Goal: Information Seeking & Learning: Understand process/instructions

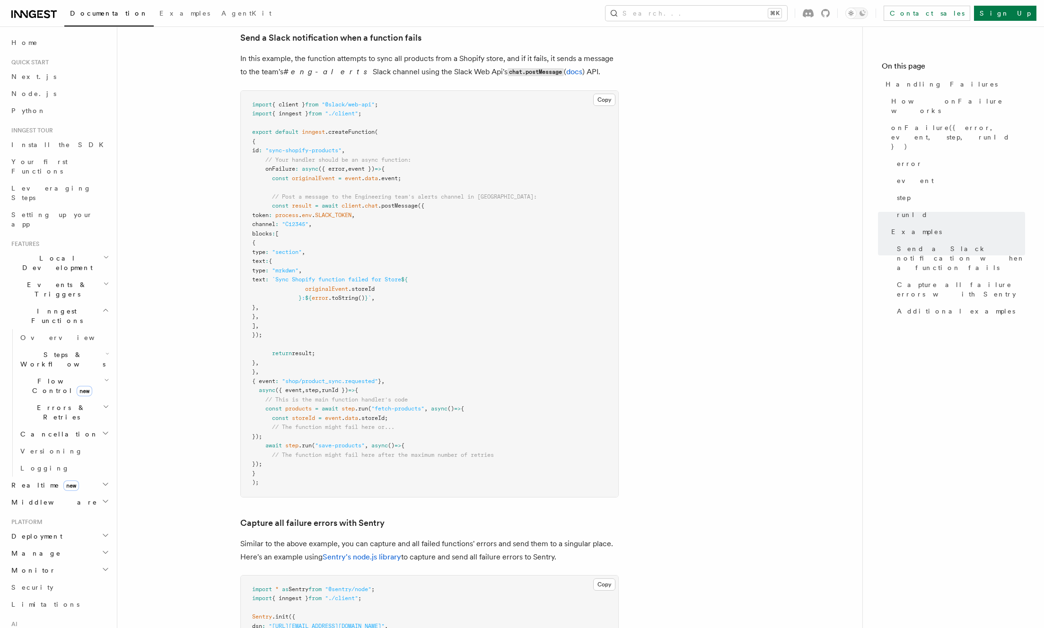
scroll to position [329, 0]
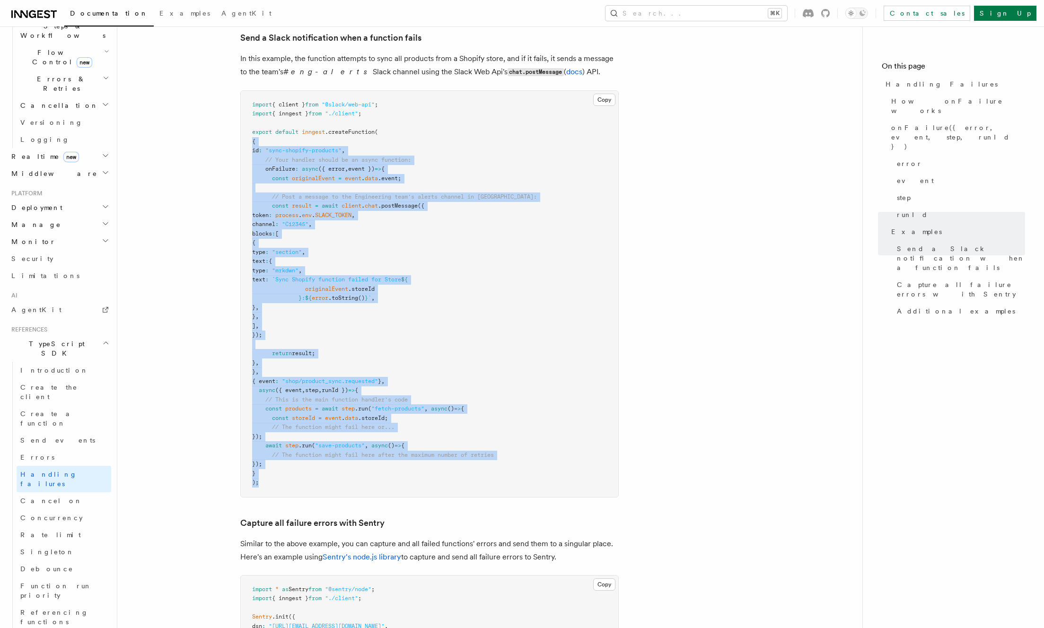
drag, startPoint x: 420, startPoint y: 484, endPoint x: 242, endPoint y: 129, distance: 397.6
click at [242, 129] on pre "import { client } from "@slack/web-api" ; import { inngest } from "./client" ; …" at bounding box center [430, 294] width 378 height 406
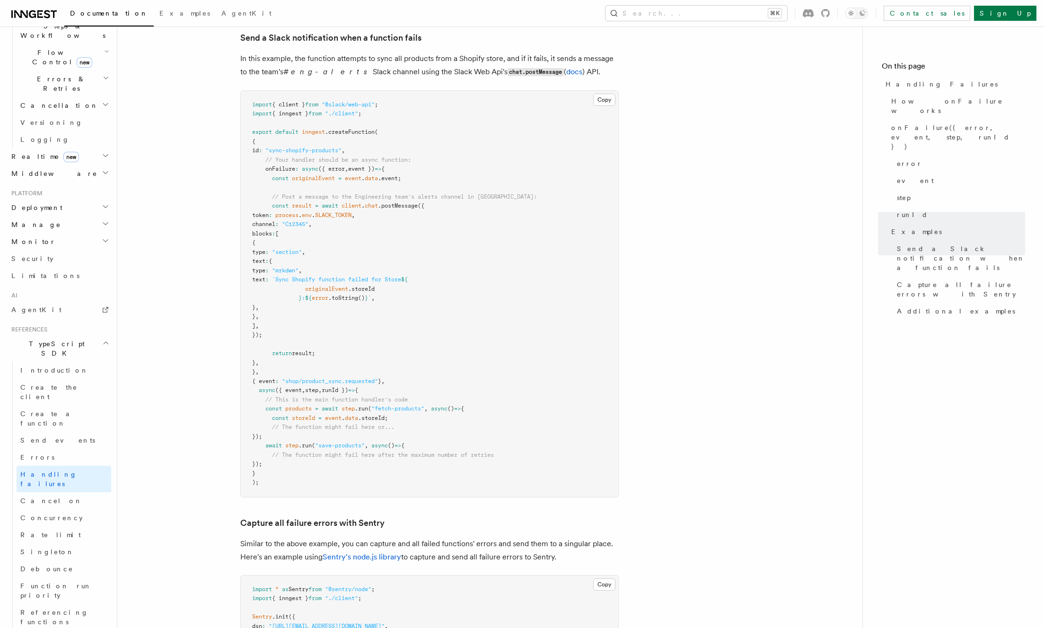
click at [244, 118] on pre "import { client } from "@slack/web-api" ; import { inngest } from "./client" ; …" at bounding box center [430, 294] width 378 height 406
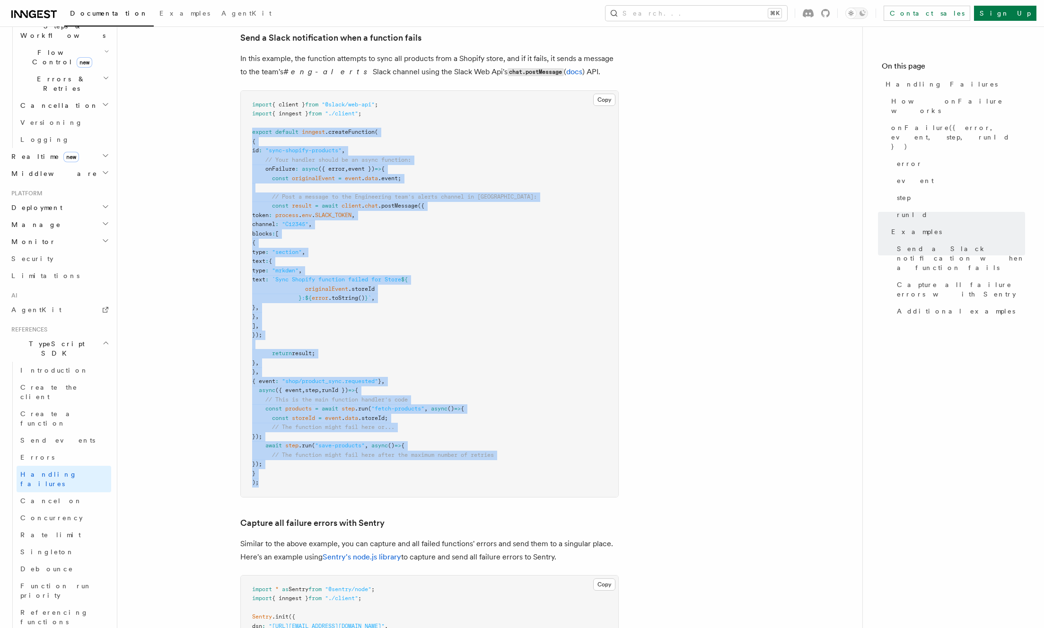
drag, startPoint x: 244, startPoint y: 118, endPoint x: 333, endPoint y: 481, distance: 373.1
click at [333, 481] on pre "import { client } from "@slack/web-api" ; import { inngest } from "./client" ; …" at bounding box center [430, 294] width 378 height 406
drag, startPoint x: 333, startPoint y: 479, endPoint x: 233, endPoint y: 123, distance: 370.4
click at [233, 123] on article "References TypeScript SDK Handling Failures Define any failure handlers for you…" at bounding box center [489, 121] width 715 height 2309
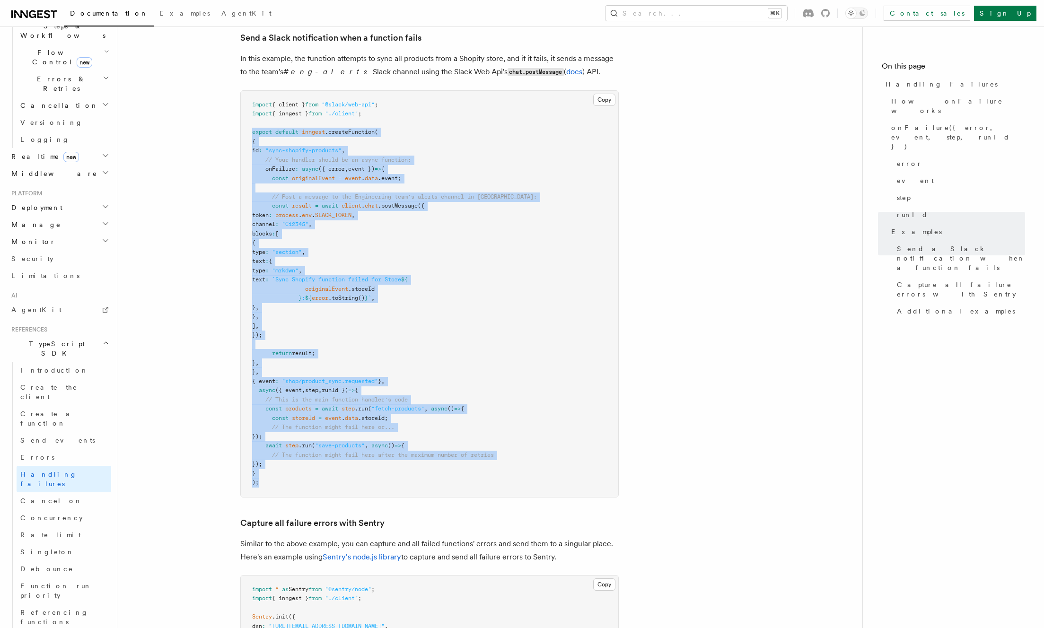
click at [233, 123] on article "References TypeScript SDK Handling Failures Define any failure handlers for you…" at bounding box center [489, 121] width 715 height 2309
drag, startPoint x: 233, startPoint y: 123, endPoint x: 335, endPoint y: 470, distance: 362.4
click at [335, 470] on article "References TypeScript SDK Handling Failures Define any failure handlers for you…" at bounding box center [489, 121] width 715 height 2309
click at [335, 470] on pre "import { client } from "@slack/web-api" ; import { inngest } from "./client" ; …" at bounding box center [430, 294] width 378 height 406
drag, startPoint x: 334, startPoint y: 473, endPoint x: 209, endPoint y: 123, distance: 372.3
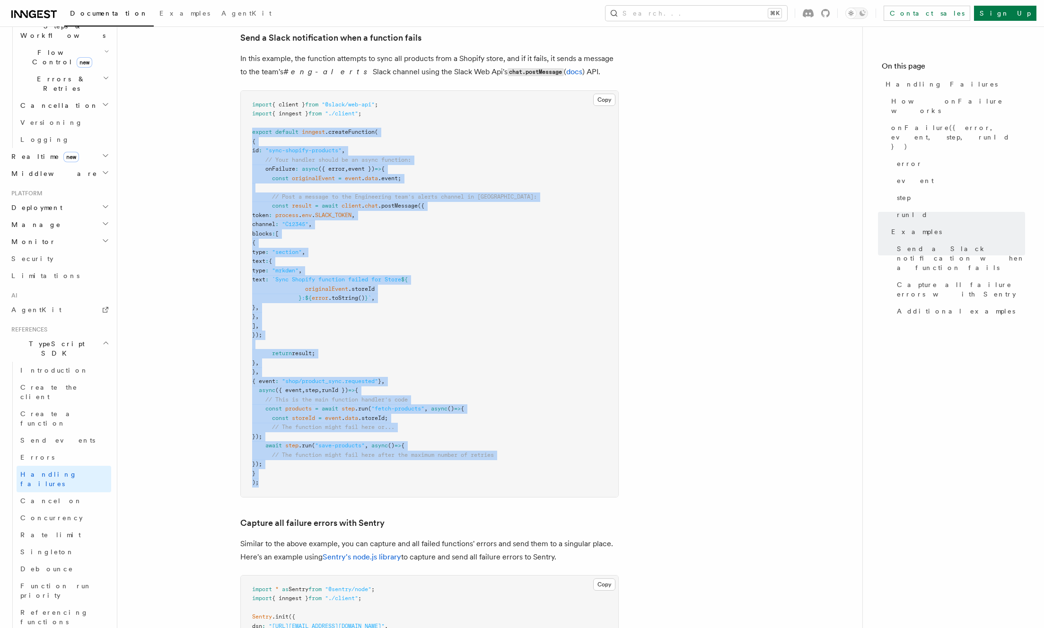
click at [209, 123] on article "References TypeScript SDK Handling Failures Define any failure handlers for you…" at bounding box center [489, 121] width 715 height 2309
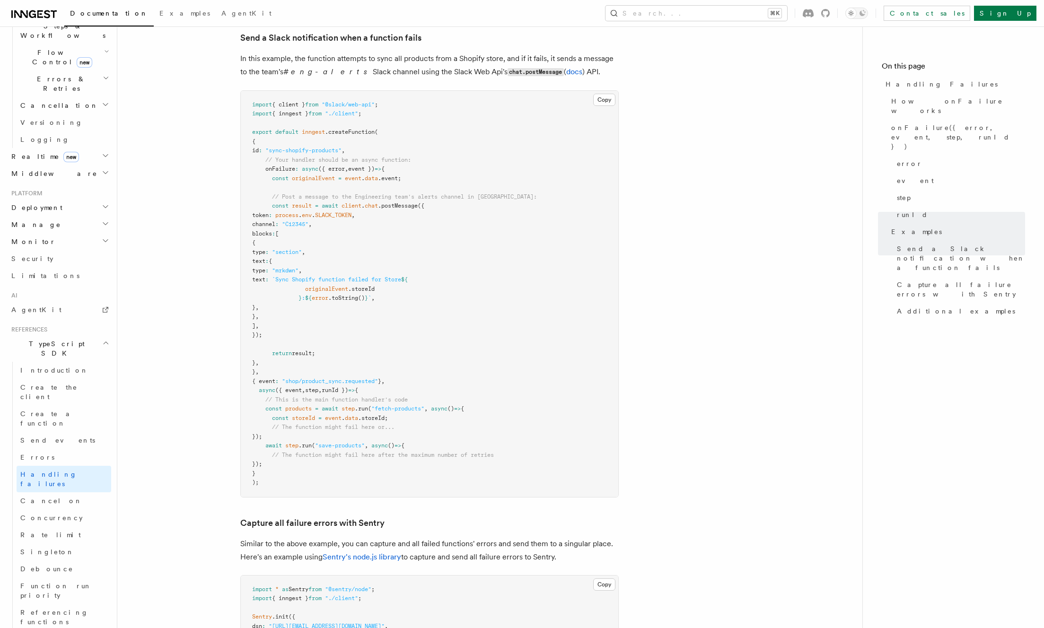
drag, startPoint x: 213, startPoint y: 133, endPoint x: 311, endPoint y: 479, distance: 359.8
click at [329, 429] on article "References TypeScript SDK Handling Failures Define any failure handlers for you…" at bounding box center [489, 121] width 715 height 2309
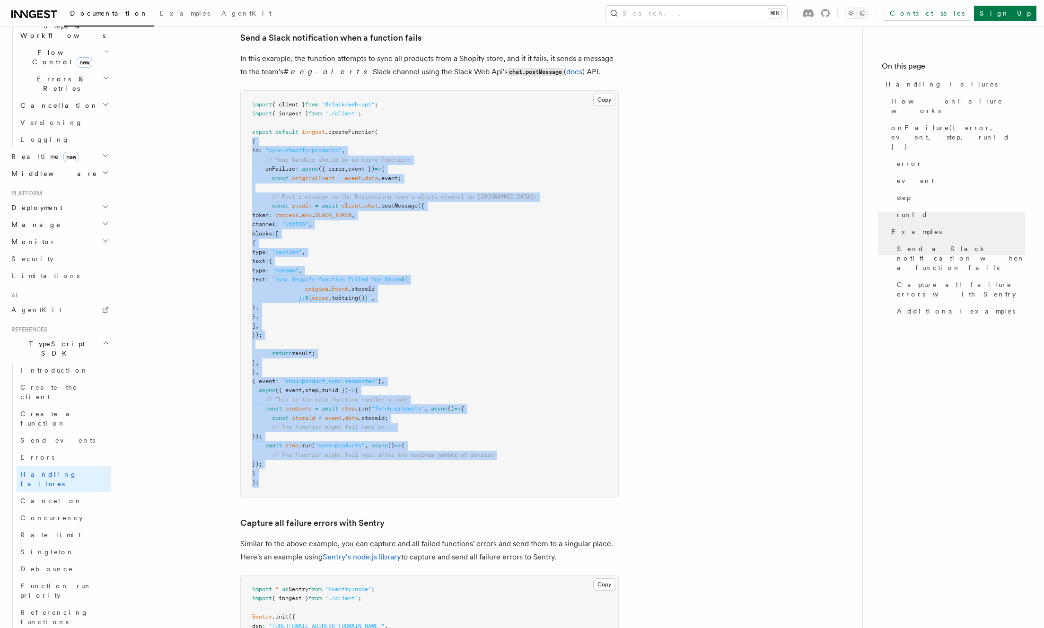
drag, startPoint x: 310, startPoint y: 479, endPoint x: 220, endPoint y: 127, distance: 362.8
click at [220, 127] on article "References TypeScript SDK Handling Failures Define any failure handlers for you…" at bounding box center [489, 121] width 715 height 2309
drag, startPoint x: 224, startPoint y: 118, endPoint x: 291, endPoint y: 432, distance: 320.8
click at [291, 432] on article "References TypeScript SDK Handling Failures Define any failure handlers for you…" at bounding box center [489, 121] width 715 height 2309
click at [291, 442] on span "step" at bounding box center [291, 445] width 13 height 7
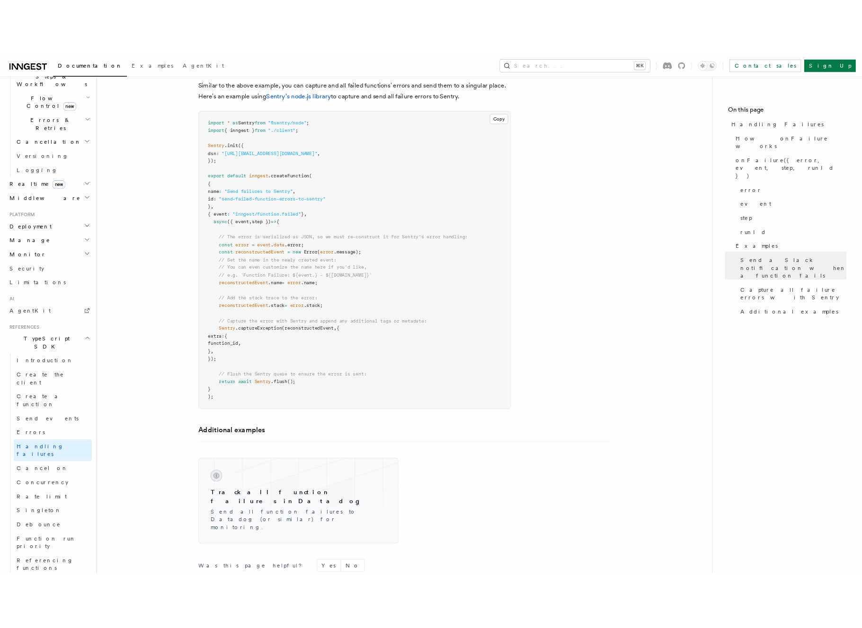
scroll to position [1582, 0]
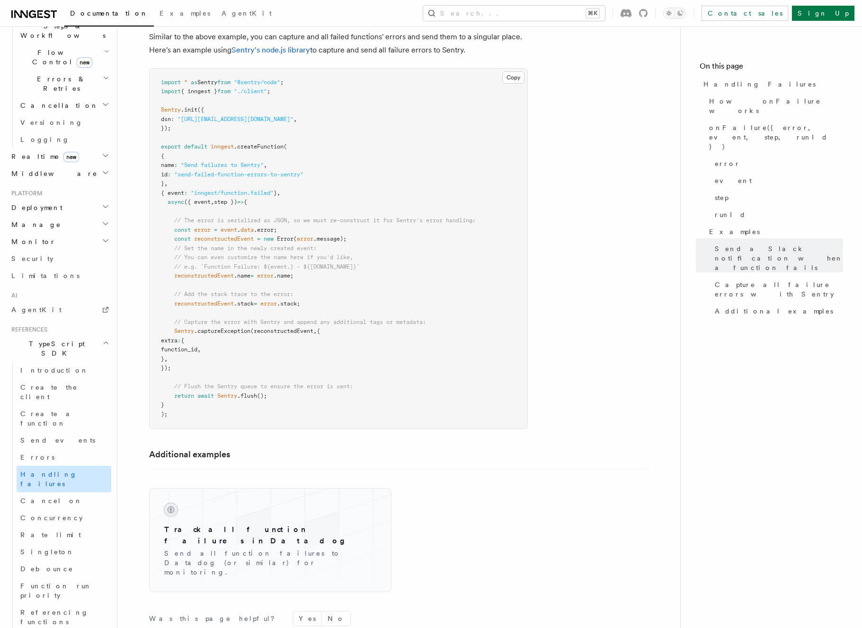
click at [54, 471] on span "Handling failures" at bounding box center [48, 479] width 57 height 17
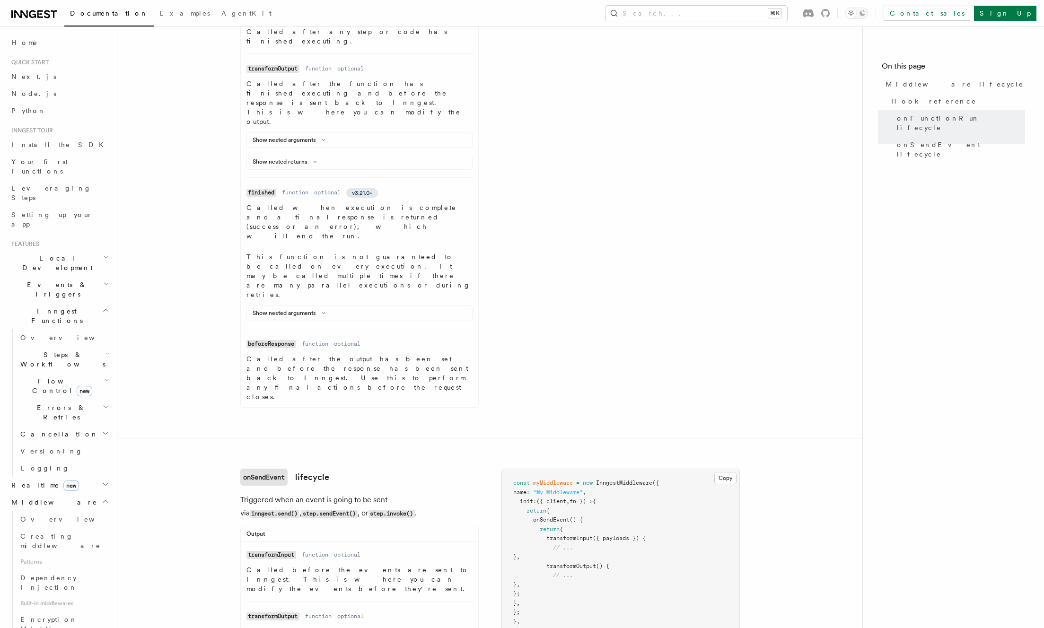
scroll to position [479, 0]
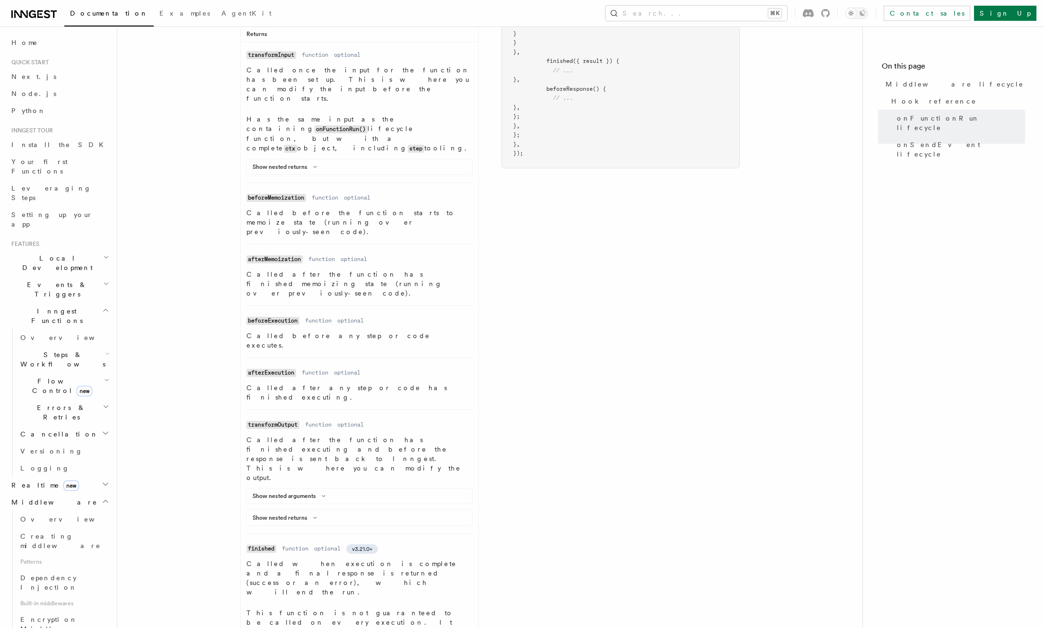
click at [343, 488] on div "Show nested arguments Name result Type object Required required Description An …" at bounding box center [359, 496] width 226 height 16
click at [332, 493] on div "Show nested arguments" at bounding box center [359, 498] width 225 height 11
click at [324, 493] on icon at bounding box center [323, 496] width 11 height 6
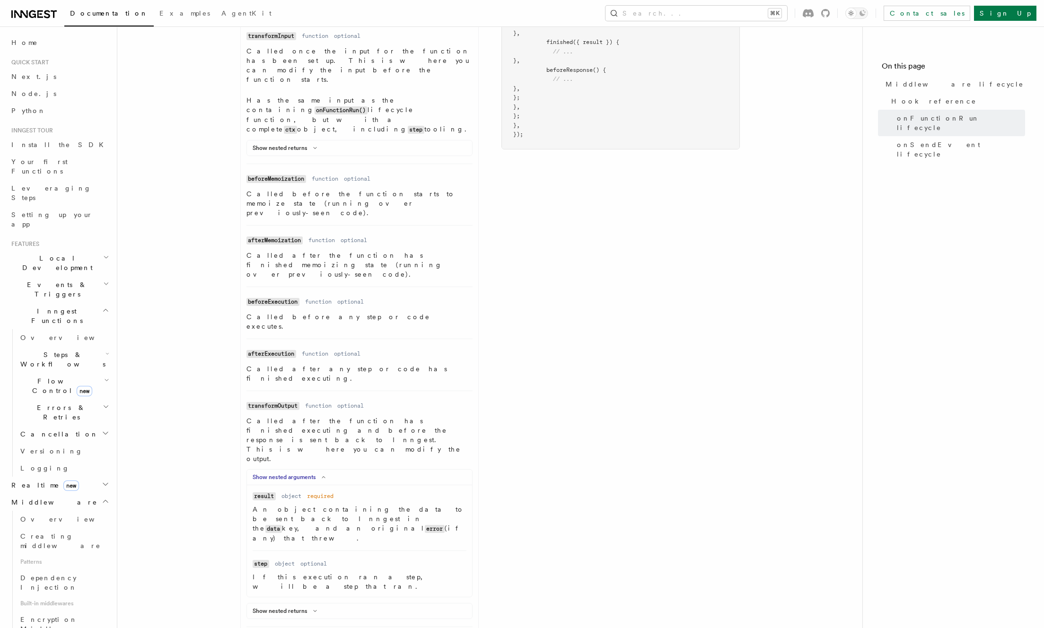
scroll to position [498, 0]
click at [303, 607] on button "Show nested returns" at bounding box center [287, 611] width 68 height 8
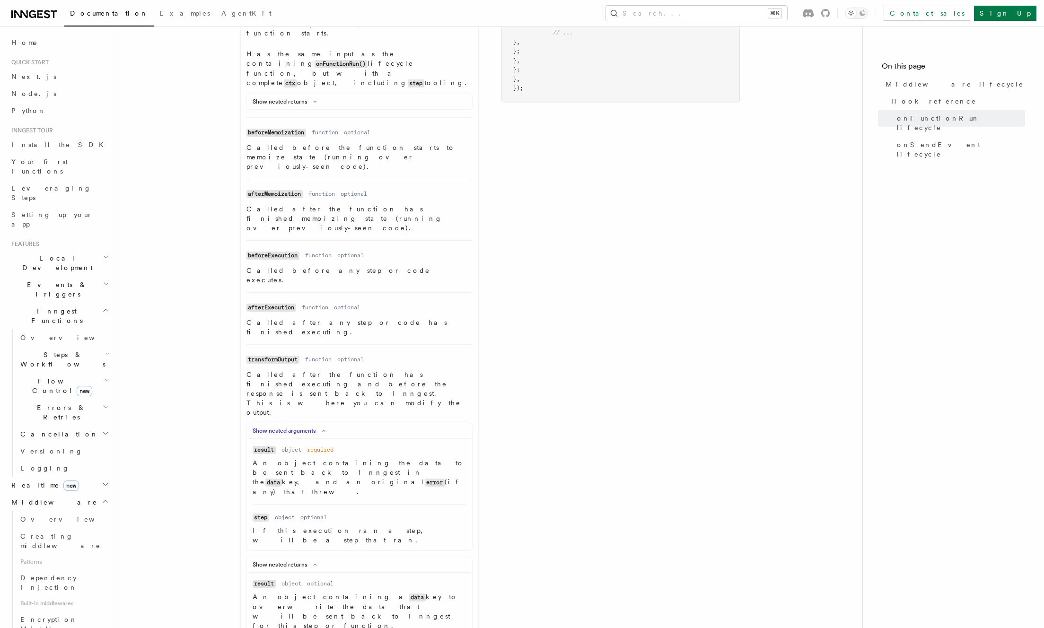
scroll to position [547, 0]
drag, startPoint x: 316, startPoint y: 441, endPoint x: 329, endPoint y: 444, distance: 14.0
click at [329, 444] on article "References TypeScript SDK Middleware Middleware lifecycle v2.0.0+ Hook referenc…" at bounding box center [489, 409] width 715 height 1829
click at [209, 414] on article "References TypeScript SDK Middleware Middleware lifecycle v2.0.0+ Hook referenc…" at bounding box center [489, 409] width 715 height 1829
drag, startPoint x: 282, startPoint y: 424, endPoint x: 416, endPoint y: 453, distance: 137.8
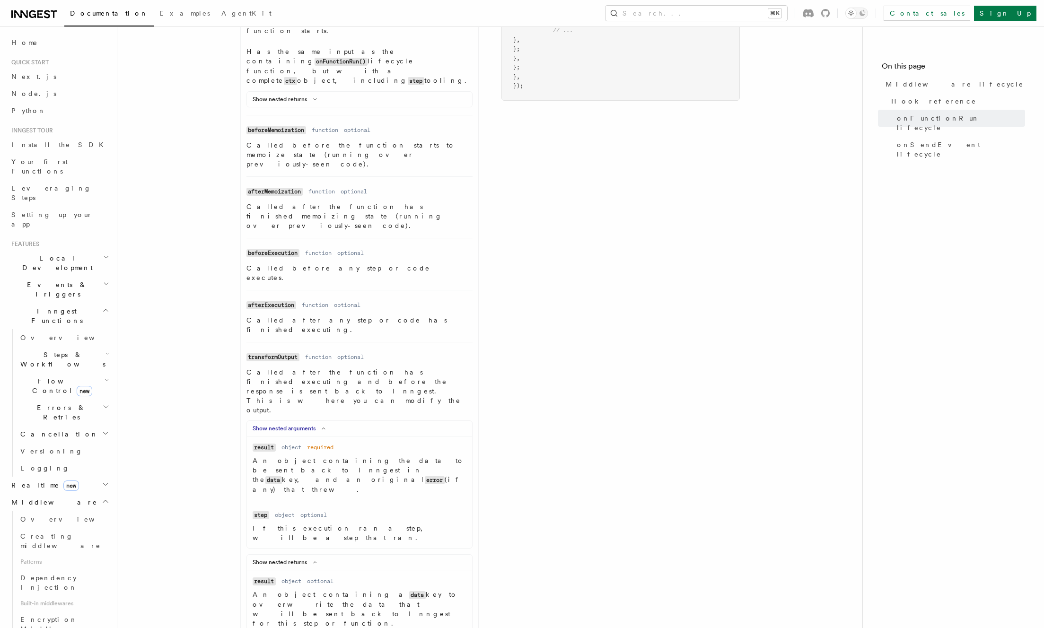
click at [416, 453] on article "References TypeScript SDK Middleware Middleware lifecycle v2.0.0+ Hook referenc…" at bounding box center [489, 409] width 715 height 1829
click at [416, 453] on li "Name transformOutput Type function Required optional Description Called after t…" at bounding box center [359, 492] width 226 height 300
drag, startPoint x: 339, startPoint y: 428, endPoint x: 222, endPoint y: 405, distance: 119.2
click at [222, 405] on article "References TypeScript SDK Middleware Middleware lifecycle v2.0.0+ Hook referenc…" at bounding box center [489, 409] width 715 height 1829
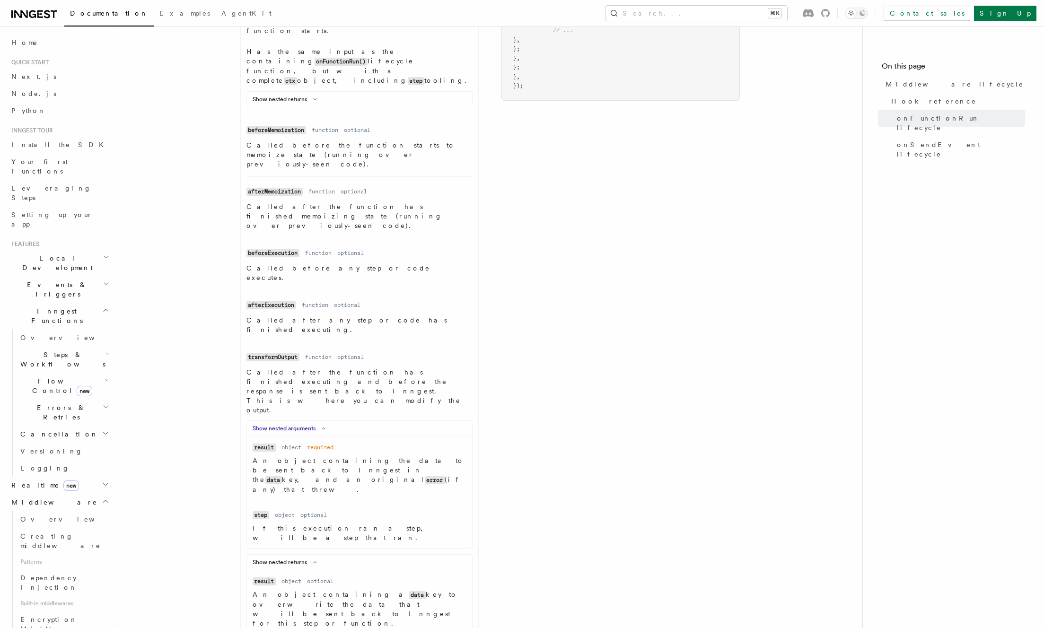
drag, startPoint x: 426, startPoint y: 441, endPoint x: 431, endPoint y: 442, distance: 5.3
click at [431, 442] on article "References TypeScript SDK Middleware Middleware lifecycle v2.0.0+ Hook referenc…" at bounding box center [489, 409] width 715 height 1829
click at [431, 554] on div "Show nested returns Name result Type object Required optional Description An ob…" at bounding box center [359, 594] width 226 height 80
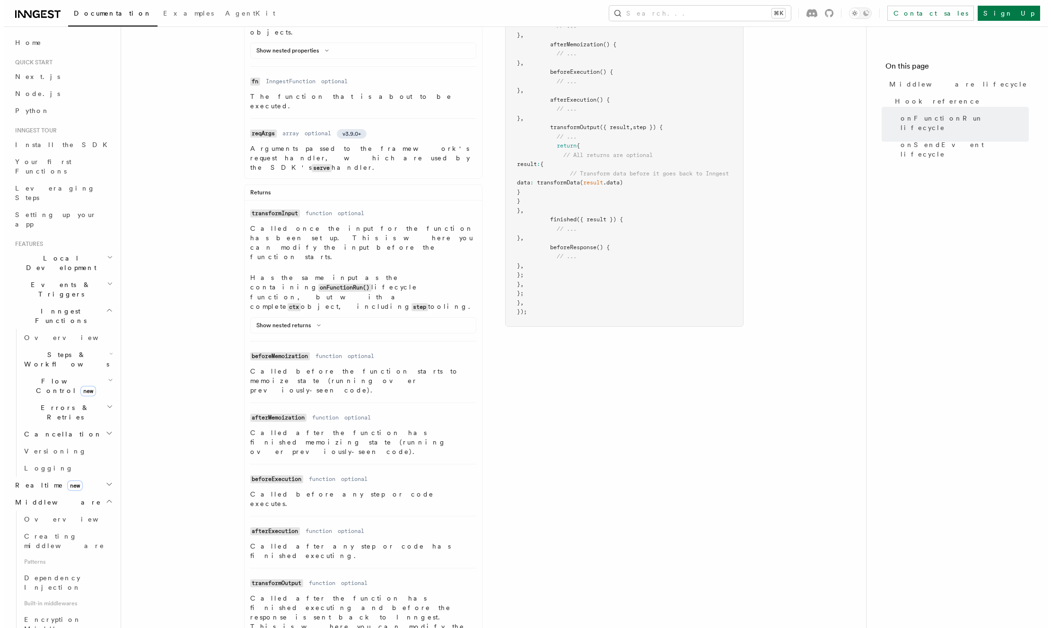
scroll to position [0, 0]
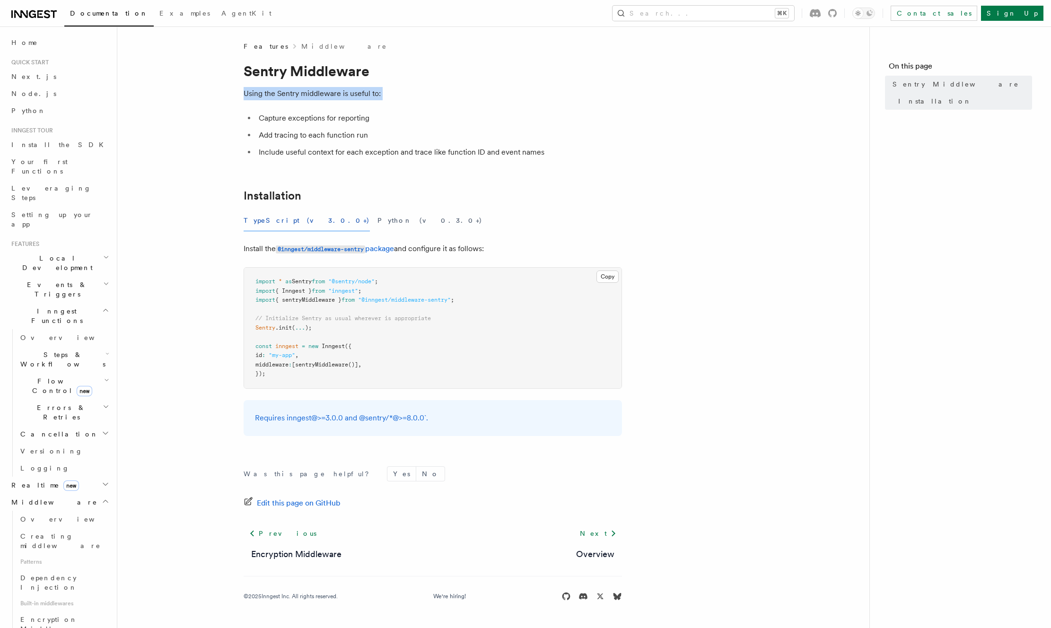
drag, startPoint x: 248, startPoint y: 86, endPoint x: 282, endPoint y: 105, distance: 39.0
click at [282, 105] on article "Features Middleware Sentry Middleware Using the Sentry middleware is useful to:…" at bounding box center [493, 333] width 722 height 582
drag, startPoint x: 282, startPoint y: 105, endPoint x: 374, endPoint y: 122, distance: 93.3
click at [374, 122] on article "Features Middleware Sentry Middleware Using the Sentry middleware is useful to:…" at bounding box center [493, 333] width 722 height 582
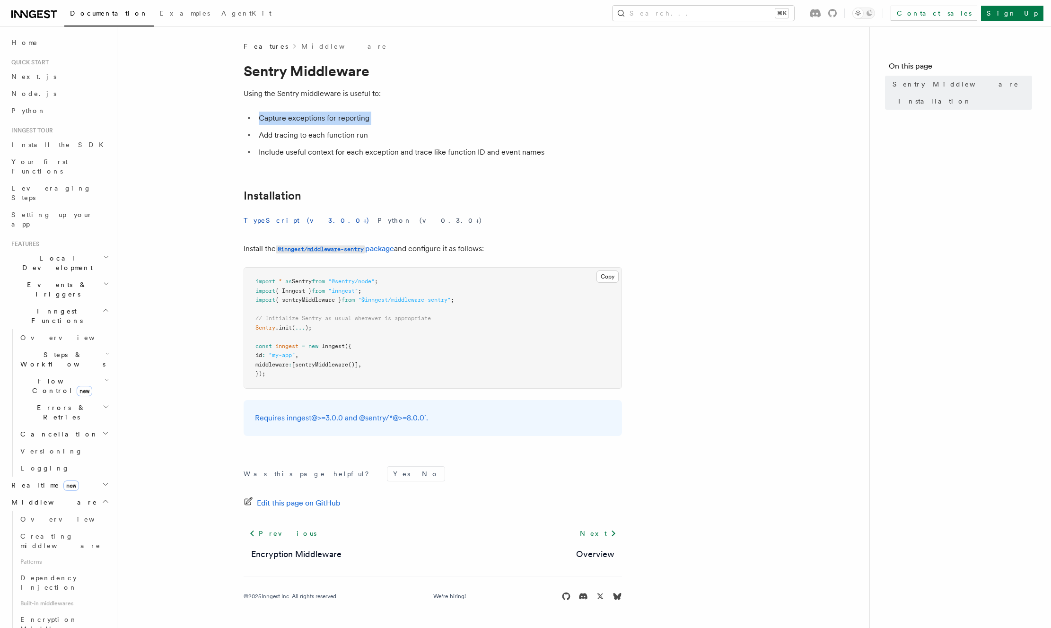
click at [374, 122] on li "Capture exceptions for reporting" at bounding box center [439, 118] width 366 height 13
drag, startPoint x: 374, startPoint y: 122, endPoint x: 381, endPoint y: 135, distance: 15.3
click at [381, 135] on ul "Capture exceptions for reporting Add tracing to each function run Include usefu…" at bounding box center [433, 135] width 378 height 47
click at [381, 135] on li "Add tracing to each function run" at bounding box center [439, 135] width 366 height 13
drag, startPoint x: 381, startPoint y: 135, endPoint x: 379, endPoint y: 127, distance: 8.8
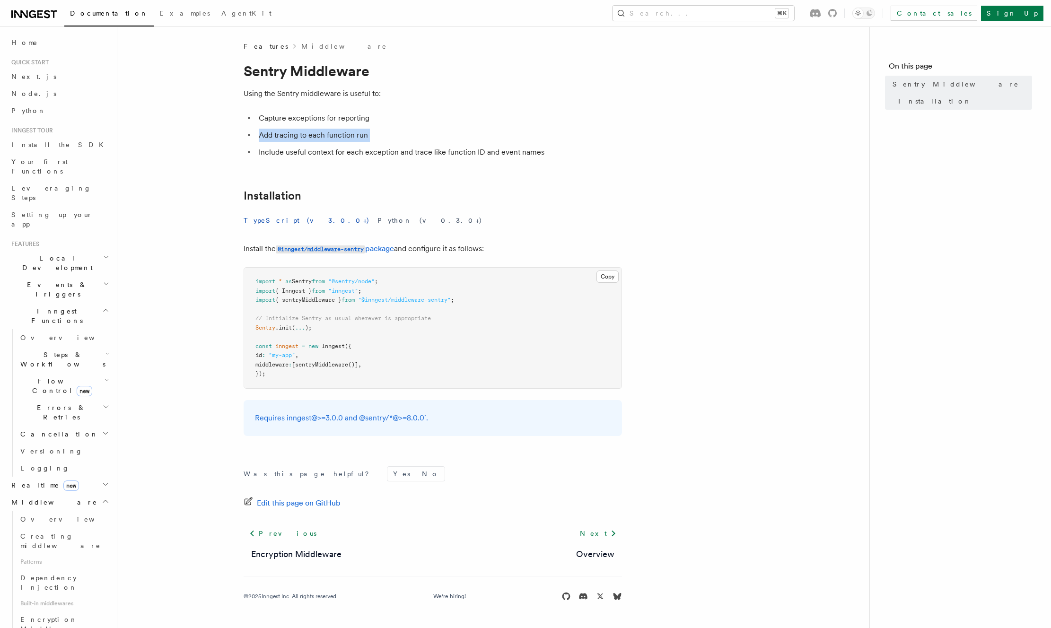
click at [379, 127] on ul "Capture exceptions for reporting Add tracing to each function run Include usefu…" at bounding box center [433, 135] width 378 height 47
drag, startPoint x: 379, startPoint y: 127, endPoint x: 381, endPoint y: 132, distance: 5.1
click at [381, 132] on ul "Capture exceptions for reporting Add tracing to each function run Include usefu…" at bounding box center [433, 135] width 378 height 47
click at [381, 132] on li "Add tracing to each function run" at bounding box center [439, 135] width 366 height 13
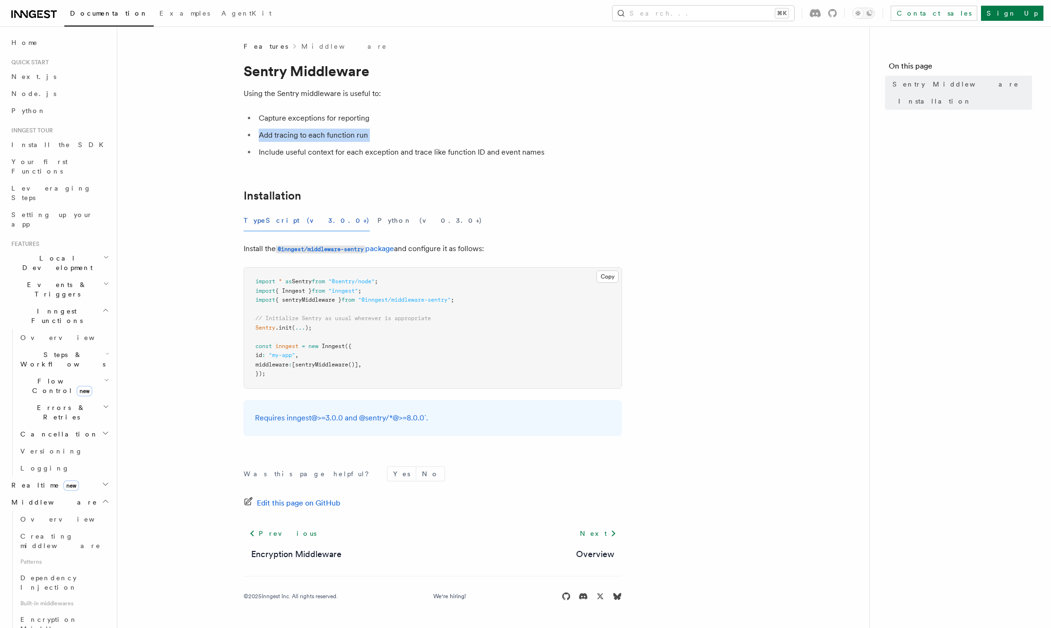
drag, startPoint x: 381, startPoint y: 132, endPoint x: 382, endPoint y: 124, distance: 7.6
click at [382, 124] on ul "Capture exceptions for reporting Add tracing to each function run Include usefu…" at bounding box center [433, 135] width 378 height 47
click at [382, 124] on li "Capture exceptions for reporting" at bounding box center [439, 118] width 366 height 13
drag, startPoint x: 382, startPoint y: 124, endPoint x: 384, endPoint y: 133, distance: 9.3
click at [384, 133] on ul "Capture exceptions for reporting Add tracing to each function run Include usefu…" at bounding box center [433, 135] width 378 height 47
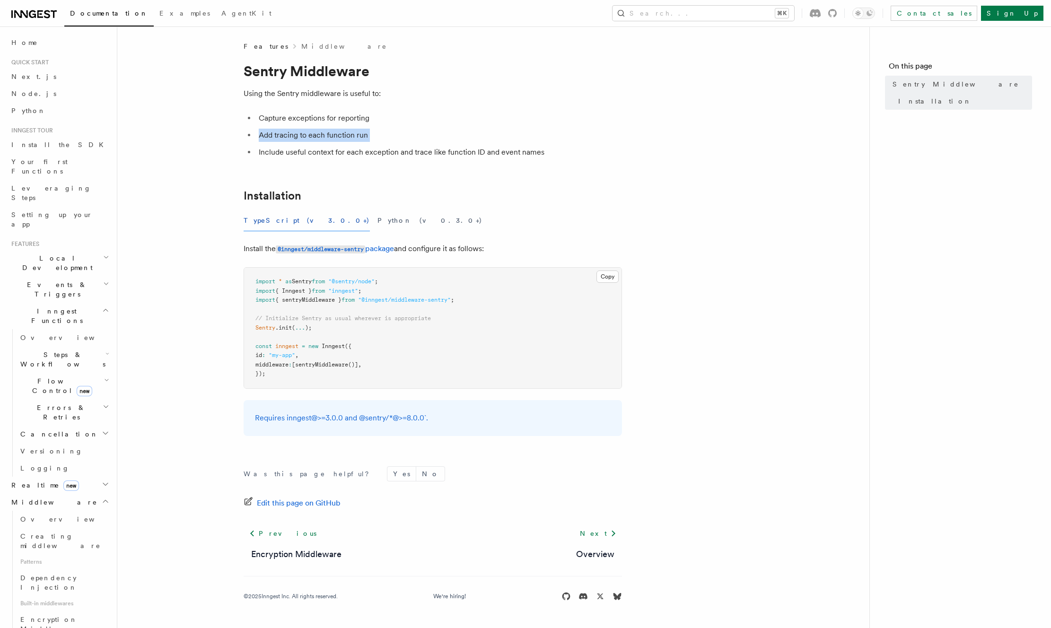
click at [384, 133] on li "Add tracing to each function run" at bounding box center [439, 135] width 366 height 13
drag, startPoint x: 384, startPoint y: 133, endPoint x: 385, endPoint y: 127, distance: 6.2
click at [385, 127] on ul "Capture exceptions for reporting Add tracing to each function run Include usefu…" at bounding box center [433, 135] width 378 height 47
drag, startPoint x: 385, startPoint y: 127, endPoint x: 385, endPoint y: 135, distance: 8.5
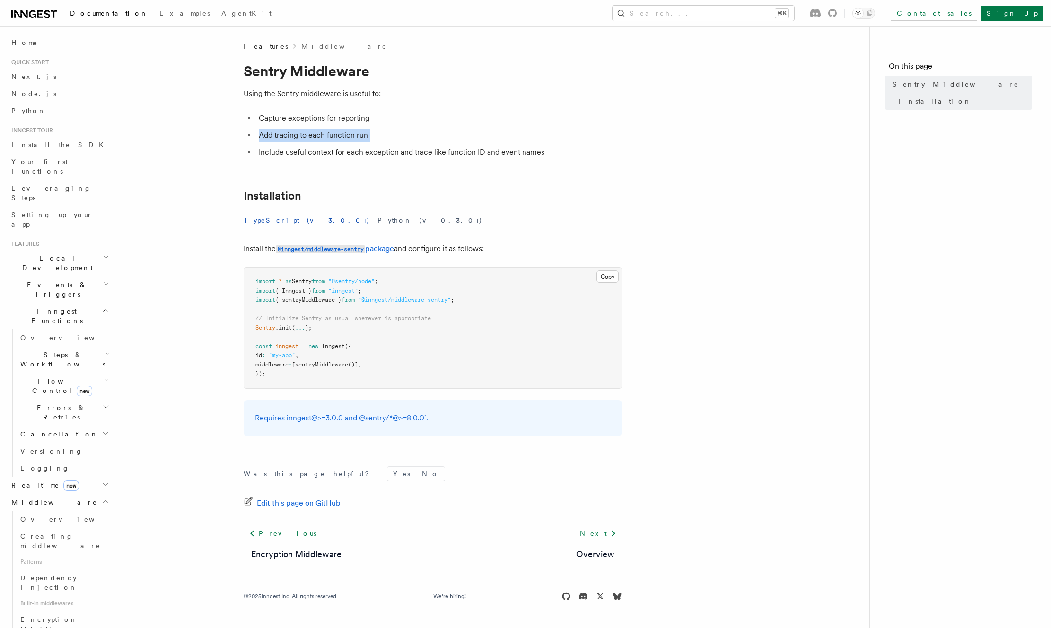
click at [385, 135] on ul "Capture exceptions for reporting Add tracing to each function run Include usefu…" at bounding box center [433, 135] width 378 height 47
click at [385, 135] on li "Add tracing to each function run" at bounding box center [439, 135] width 366 height 13
drag, startPoint x: 385, startPoint y: 135, endPoint x: 387, endPoint y: 129, distance: 6.3
click at [387, 129] on li "Add tracing to each function run" at bounding box center [439, 135] width 366 height 13
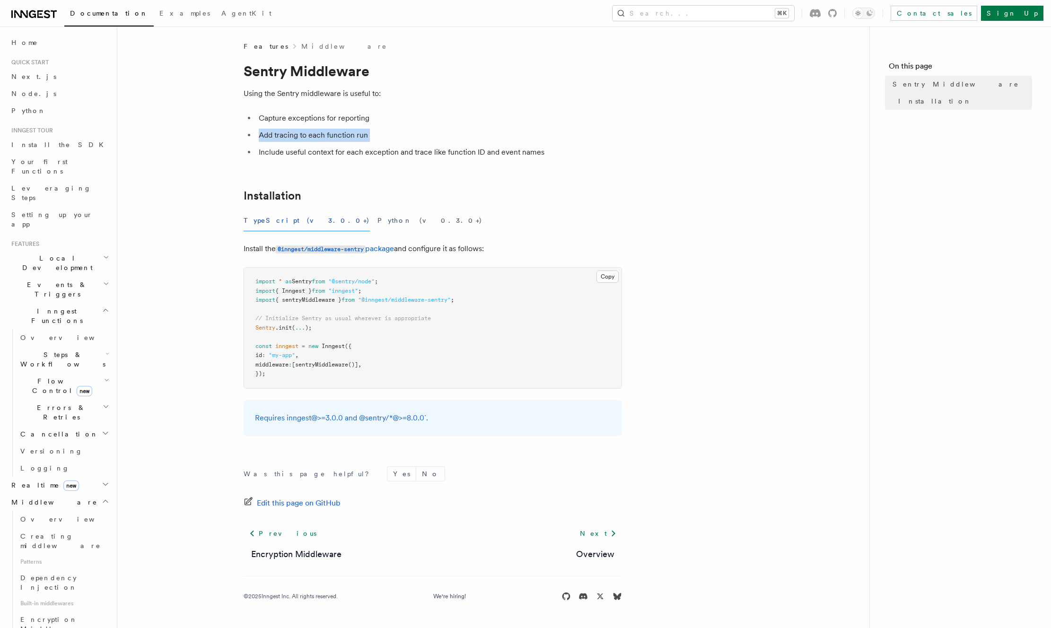
click at [387, 126] on ul "Capture exceptions for reporting Add tracing to each function run Include usefu…" at bounding box center [433, 135] width 378 height 47
click at [387, 125] on ul "Capture exceptions for reporting Add tracing to each function run Include usefu…" at bounding box center [433, 135] width 378 height 47
drag, startPoint x: 387, startPoint y: 125, endPoint x: 389, endPoint y: 131, distance: 6.2
click at [389, 131] on ul "Capture exceptions for reporting Add tracing to each function run Include usefu…" at bounding box center [433, 135] width 378 height 47
click at [389, 131] on li "Add tracing to each function run" at bounding box center [439, 135] width 366 height 13
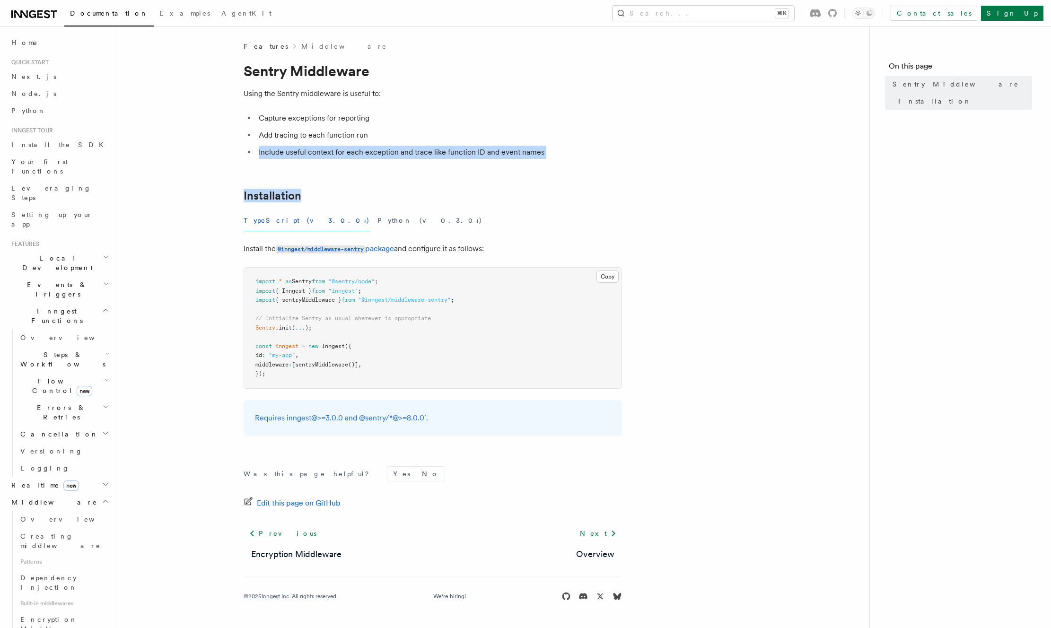
drag, startPoint x: 389, startPoint y: 131, endPoint x: 578, endPoint y: 163, distance: 191.5
click at [577, 163] on article "Features Middleware Sentry Middleware Using the Sentry middleware is useful to:…" at bounding box center [493, 333] width 722 height 582
click at [578, 163] on article "Features Middleware Sentry Middleware Using the Sentry middleware is useful to:…" at bounding box center [493, 333] width 722 height 582
drag, startPoint x: 568, startPoint y: 155, endPoint x: 542, endPoint y: 127, distance: 38.5
click at [542, 127] on ul "Capture exceptions for reporting Add tracing to each function run Include usefu…" at bounding box center [433, 135] width 378 height 47
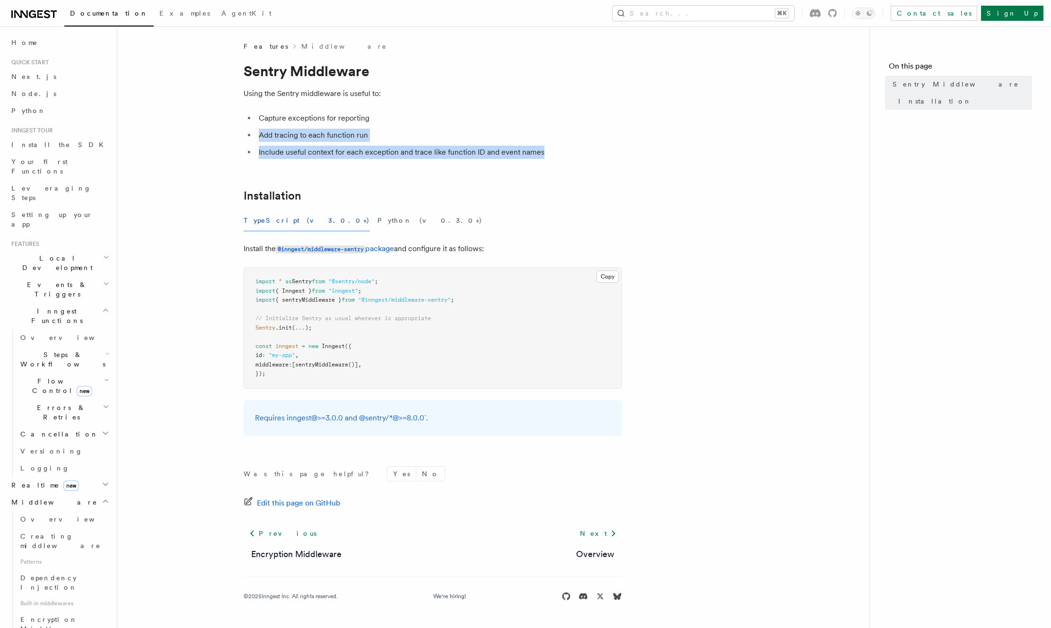
click at [542, 127] on ul "Capture exceptions for reporting Add tracing to each function run Include usefu…" at bounding box center [433, 135] width 378 height 47
drag, startPoint x: 562, startPoint y: 154, endPoint x: 576, endPoint y: 161, distance: 15.4
click at [571, 158] on li "Include useful context for each exception and trace like function ID and event …" at bounding box center [439, 152] width 366 height 13
drag, startPoint x: 576, startPoint y: 161, endPoint x: 545, endPoint y: 137, distance: 39.2
click at [545, 137] on article "Features Middleware Sentry Middleware Using the Sentry middleware is useful to:…" at bounding box center [493, 333] width 722 height 582
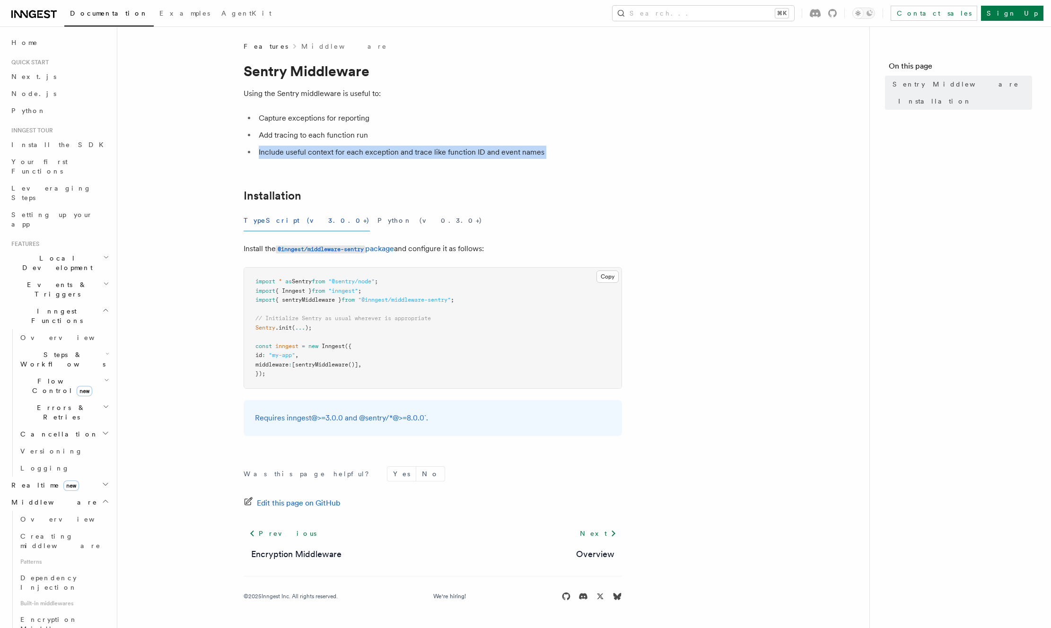
click at [545, 137] on li "Add tracing to each function run" at bounding box center [439, 135] width 366 height 13
drag, startPoint x: 545, startPoint y: 137, endPoint x: 581, endPoint y: 168, distance: 47.7
click at [581, 168] on article "Features Middleware Sentry Middleware Using the Sentry middleware is useful to:…" at bounding box center [493, 333] width 722 height 582
click at [580, 167] on article "Features Middleware Sentry Middleware Using the Sentry middleware is useful to:…" at bounding box center [493, 333] width 722 height 582
click at [540, 136] on article "Features Middleware Sentry Middleware Using the Sentry middleware is useful to:…" at bounding box center [493, 333] width 722 height 582
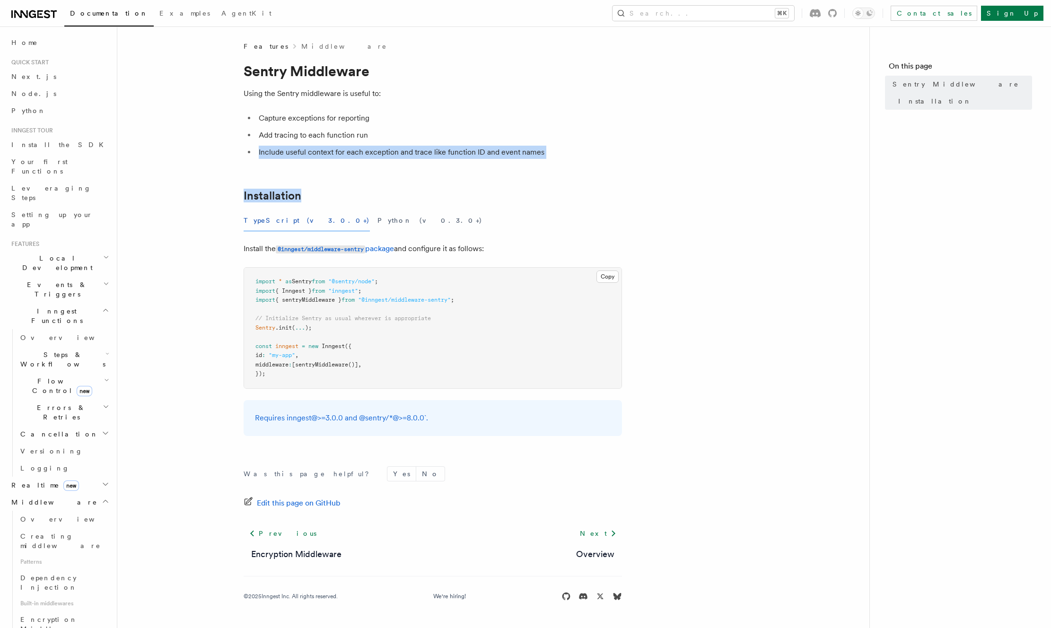
click at [540, 136] on li "Add tracing to each function run" at bounding box center [439, 135] width 366 height 13
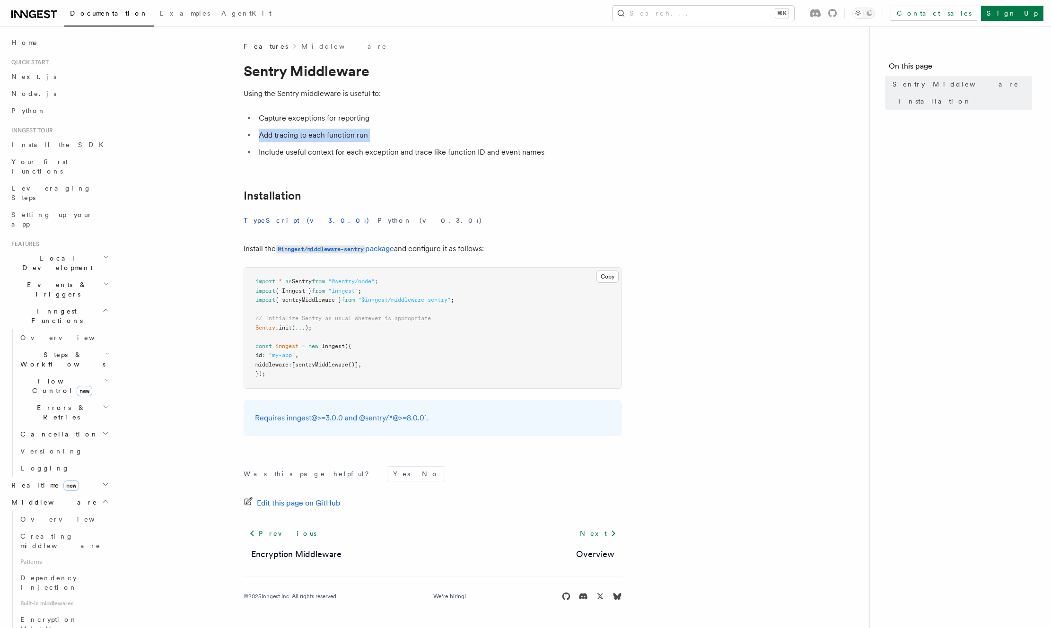
drag, startPoint x: 540, startPoint y: 136, endPoint x: 518, endPoint y: 117, distance: 29.2
click at [518, 117] on ul "Capture exceptions for reporting Add tracing to each function run Include usefu…" at bounding box center [433, 135] width 378 height 47
click at [518, 117] on li "Capture exceptions for reporting" at bounding box center [439, 118] width 366 height 13
drag, startPoint x: 518, startPoint y: 117, endPoint x: 501, endPoint y: 101, distance: 23.1
click at [501, 101] on article "Features Middleware Sentry Middleware Using the Sentry middleware is useful to:…" at bounding box center [493, 333] width 722 height 582
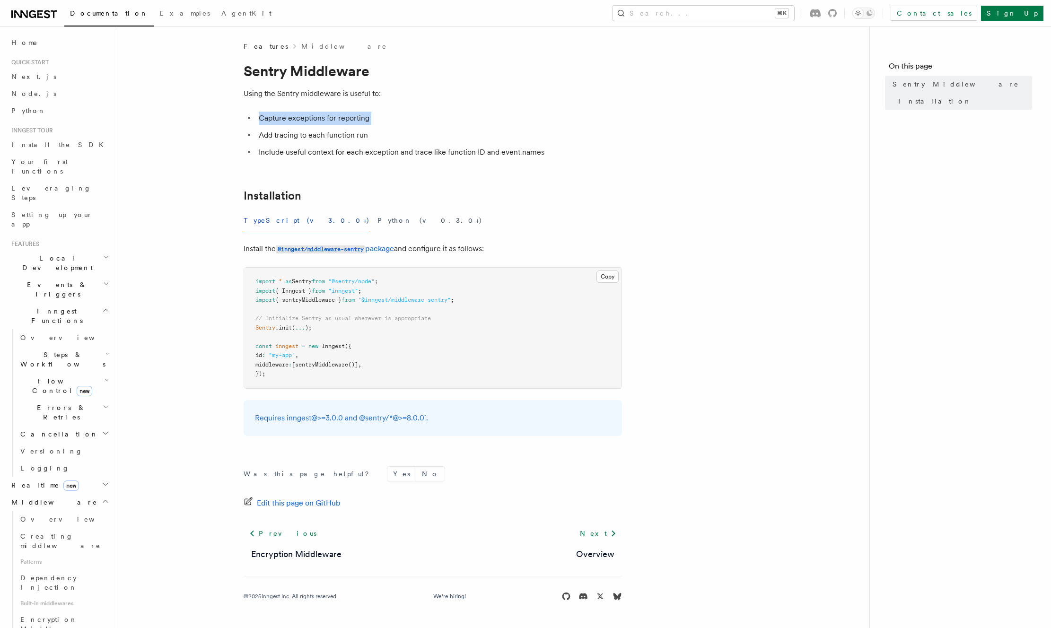
click at [501, 101] on article "Features Middleware Sentry Middleware Using the Sentry middleware is useful to:…" at bounding box center [493, 333] width 722 height 582
drag, startPoint x: 501, startPoint y: 101, endPoint x: 506, endPoint y: 111, distance: 11.0
click at [506, 110] on article "Features Middleware Sentry Middleware Using the Sentry middleware is useful to:…" at bounding box center [493, 333] width 722 height 582
click at [506, 111] on article "Features Middleware Sentry Middleware Using the Sentry middleware is useful to:…" at bounding box center [493, 333] width 722 height 582
click at [504, 107] on article "Features Middleware Sentry Middleware Using the Sentry middleware is useful to:…" at bounding box center [493, 333] width 722 height 582
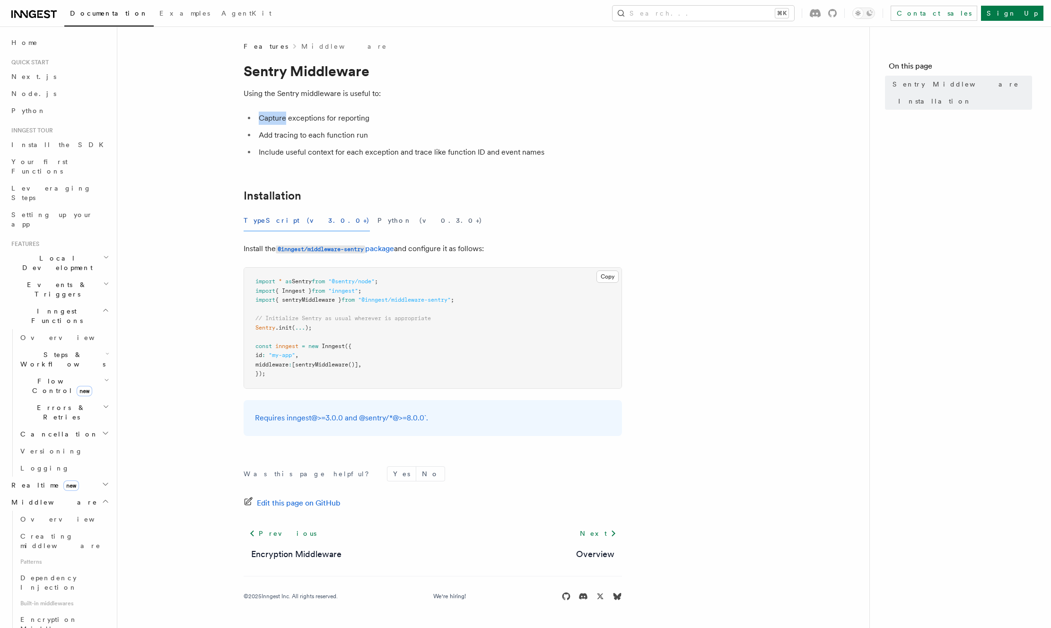
click at [504, 107] on article "Features Middleware Sentry Middleware Using the Sentry middleware is useful to:…" at bounding box center [493, 333] width 722 height 582
drag, startPoint x: 504, startPoint y: 107, endPoint x: 503, endPoint y: 114, distance: 7.2
click at [503, 114] on article "Features Middleware Sentry Middleware Using the Sentry middleware is useful to:…" at bounding box center [493, 333] width 722 height 582
click at [503, 114] on li "Capture exceptions for reporting" at bounding box center [439, 118] width 366 height 13
drag, startPoint x: 466, startPoint y: 235, endPoint x: 526, endPoint y: 247, distance: 61.2
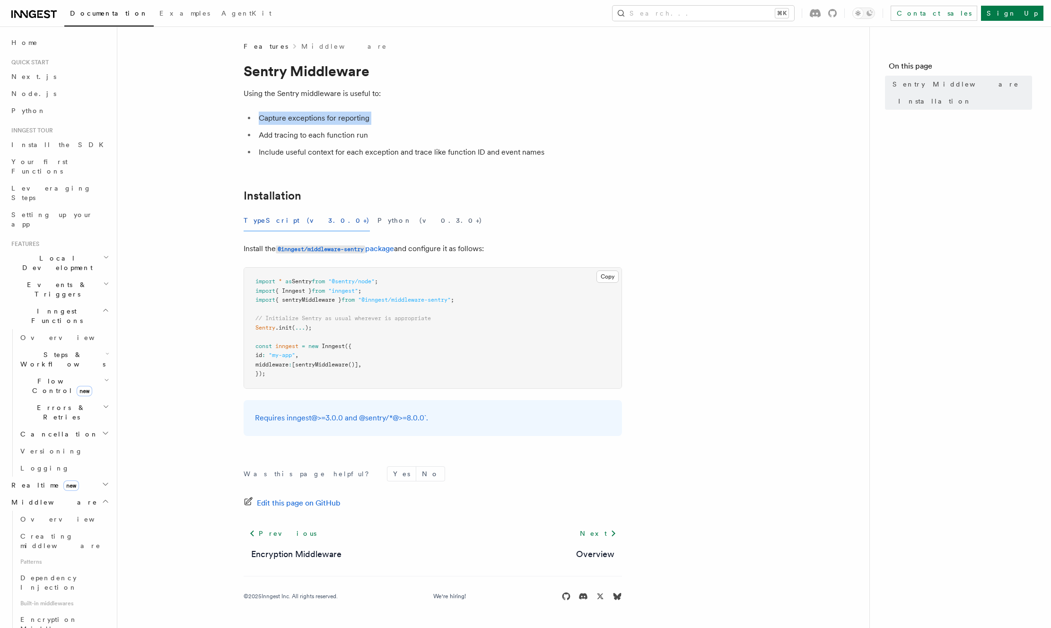
click at [525, 246] on article "Features Middleware Sentry Middleware Using the Sentry middleware is useful to:…" at bounding box center [493, 333] width 722 height 582
click at [526, 247] on p "Install the @inngest/middleware-sentry package and configure it as follows:" at bounding box center [433, 249] width 378 height 14
drag, startPoint x: 317, startPoint y: 336, endPoint x: 323, endPoint y: 375, distance: 39.2
click at [323, 375] on pre "import * as Sentry from "@sentry/node" ; import { Inngest } from "inngest" ; im…" at bounding box center [433, 328] width 378 height 121
click at [322, 375] on pre "import * as Sentry from "@sentry/node" ; import { Inngest } from "inngest" ; im…" at bounding box center [433, 328] width 378 height 121
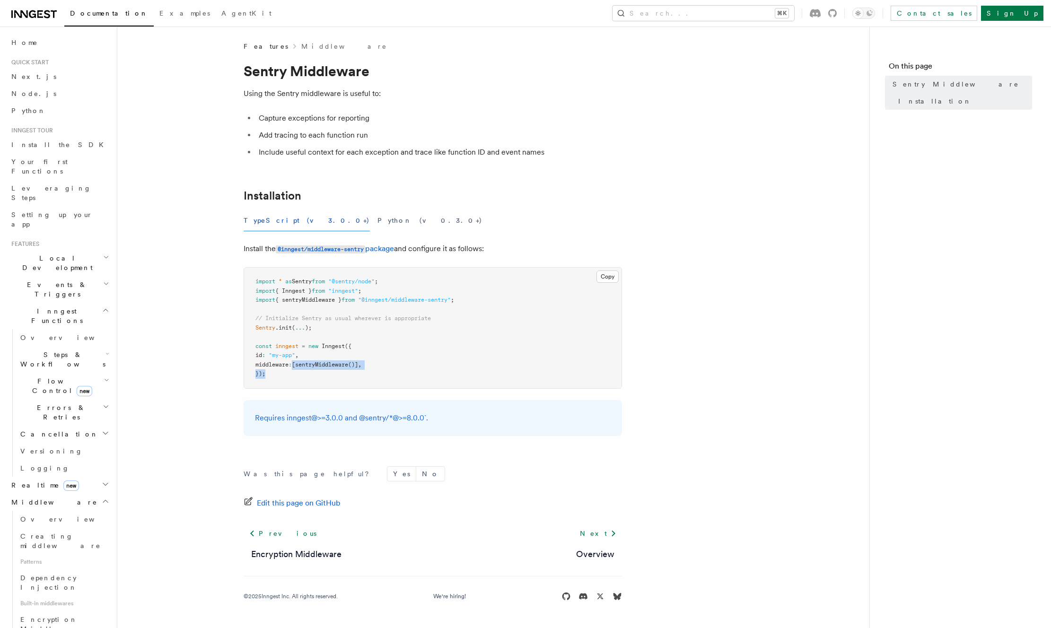
drag, startPoint x: 302, startPoint y: 366, endPoint x: 326, endPoint y: 347, distance: 30.0
click at [300, 363] on pre "import * as Sentry from "@sentry/node" ; import { Inngest } from "inngest" ; im…" at bounding box center [433, 328] width 378 height 121
click at [327, 346] on span "Inngest" at bounding box center [333, 346] width 23 height 7
click at [308, 346] on span at bounding box center [306, 346] width 3 height 7
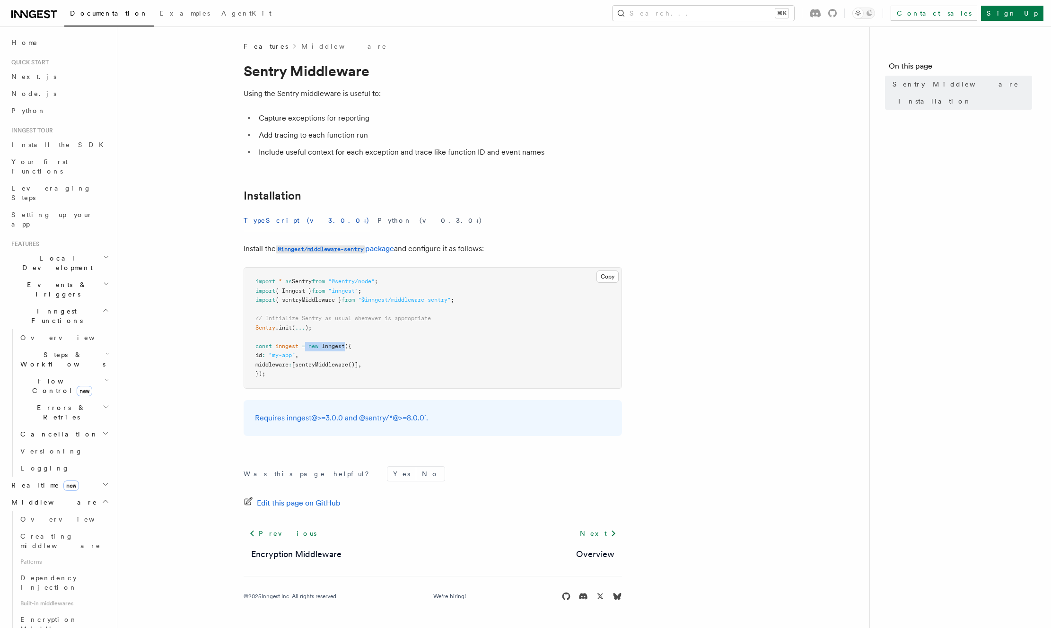
drag, startPoint x: 308, startPoint y: 346, endPoint x: 338, endPoint y: 347, distance: 30.8
click at [338, 347] on span "const inngest = new Inngest ({" at bounding box center [303, 346] width 96 height 7
copy span "new Inngest"
drag, startPoint x: 292, startPoint y: 374, endPoint x: 248, endPoint y: 352, distance: 49.5
click at [248, 352] on pre "import * as Sentry from "@sentry/node" ; import { Inngest } from "inngest" ; im…" at bounding box center [433, 328] width 378 height 121
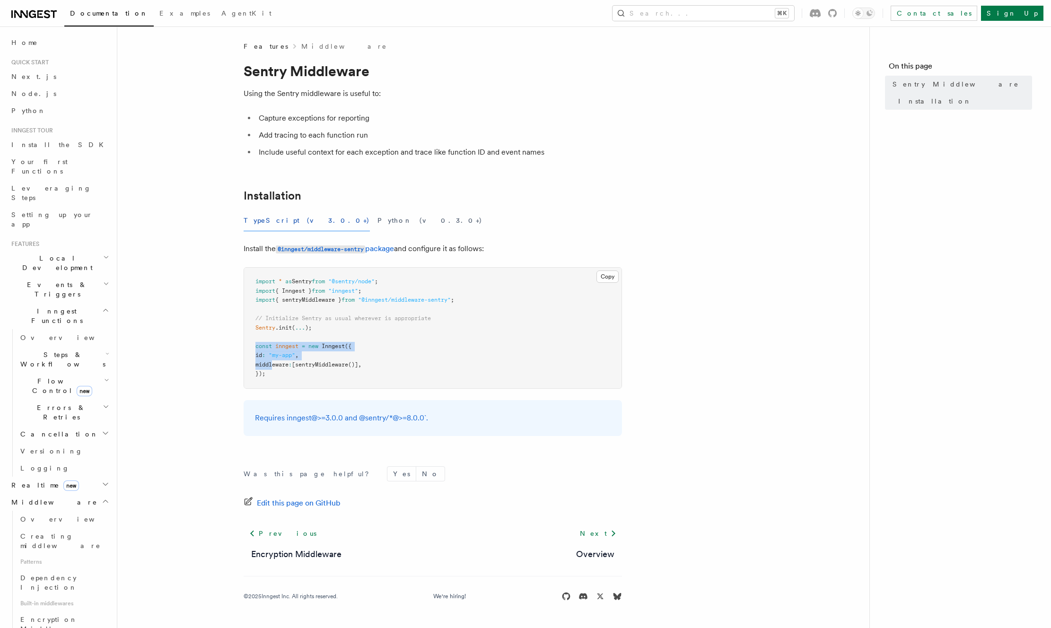
drag, startPoint x: 246, startPoint y: 346, endPoint x: 276, endPoint y: 365, distance: 35.2
click at [276, 365] on pre "import * as Sentry from "@sentry/node" ; import { Inngest } from "inngest" ; im…" at bounding box center [433, 328] width 378 height 121
drag, startPoint x: 280, startPoint y: 374, endPoint x: 250, endPoint y: 347, distance: 40.2
click at [250, 347] on pre "import * as Sentry from "@sentry/node" ; import { Inngest } from "inngest" ; im…" at bounding box center [433, 328] width 378 height 121
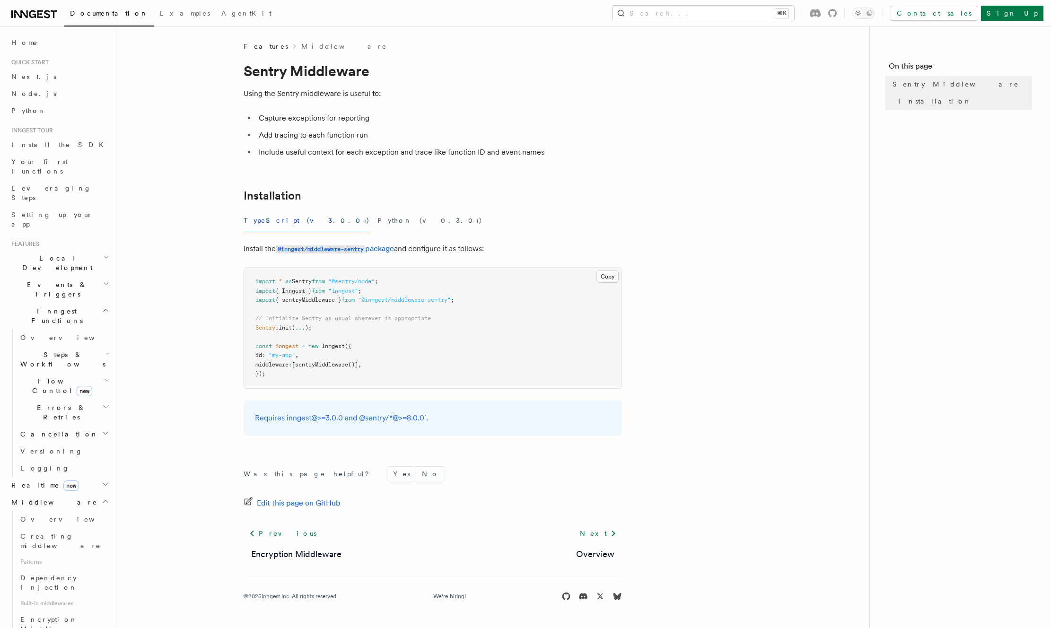
click at [317, 367] on span "sentryMiddleware" at bounding box center [321, 364] width 53 height 7
click at [378, 301] on span ""@inngest/middleware-sentry"" at bounding box center [404, 300] width 93 height 7
drag, startPoint x: 274, startPoint y: 250, endPoint x: 365, endPoint y: 254, distance: 90.5
click at [365, 254] on p "Install the @inngest/middleware-sentry package and configure it as follows:" at bounding box center [433, 249] width 378 height 14
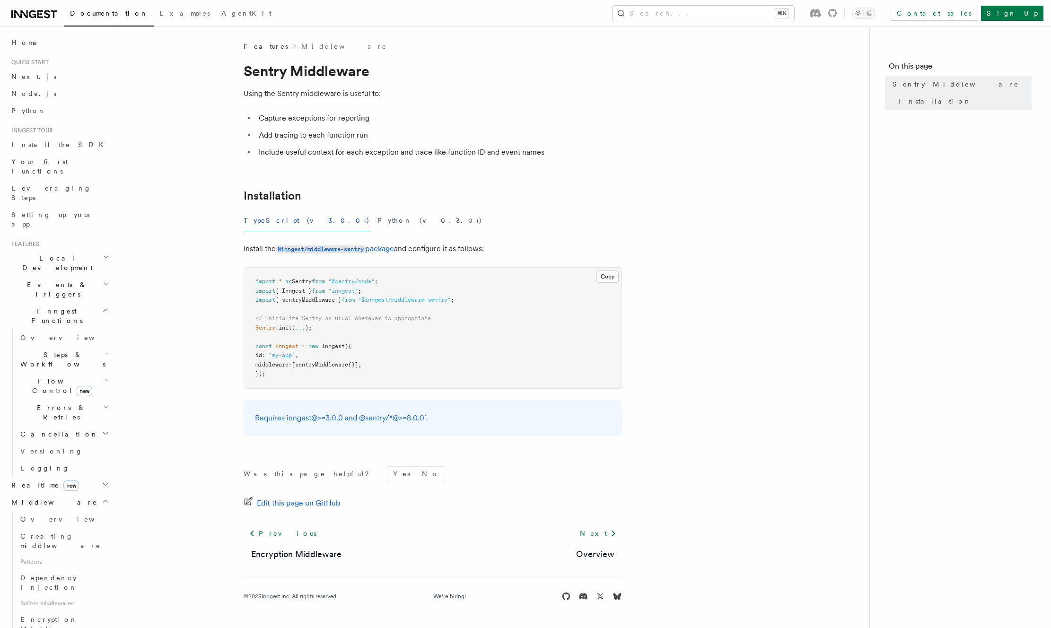
click at [372, 266] on article "Features Middleware Sentry Middleware Using the Sentry middleware is useful to:…" at bounding box center [493, 333] width 722 height 582
drag, startPoint x: 326, startPoint y: 238, endPoint x: 332, endPoint y: 247, distance: 11.0
click at [332, 247] on article "Features Middleware Sentry Middleware Using the Sentry middleware is useful to:…" at bounding box center [493, 333] width 722 height 582
click at [290, 235] on article "Features Middleware Sentry Middleware Using the Sentry middleware is useful to:…" at bounding box center [493, 333] width 722 height 582
drag, startPoint x: 371, startPoint y: 257, endPoint x: 325, endPoint y: 250, distance: 46.8
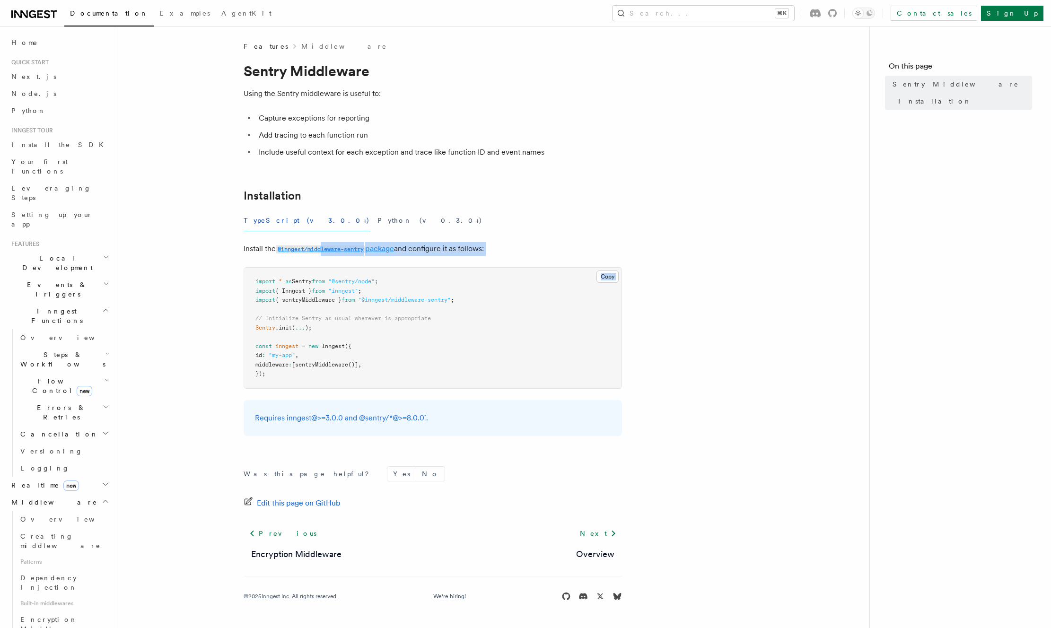
click at [325, 250] on article "Features Middleware Sentry Middleware Using the Sentry middleware is useful to:…" at bounding box center [493, 333] width 722 height 582
click at [298, 238] on article "Features Middleware Sentry Middleware Using the Sentry middleware is useful to:…" at bounding box center [493, 333] width 722 height 582
click at [317, 248] on code "@inngest/middleware-sentry" at bounding box center [320, 250] width 89 height 8
